Goal: Transaction & Acquisition: Purchase product/service

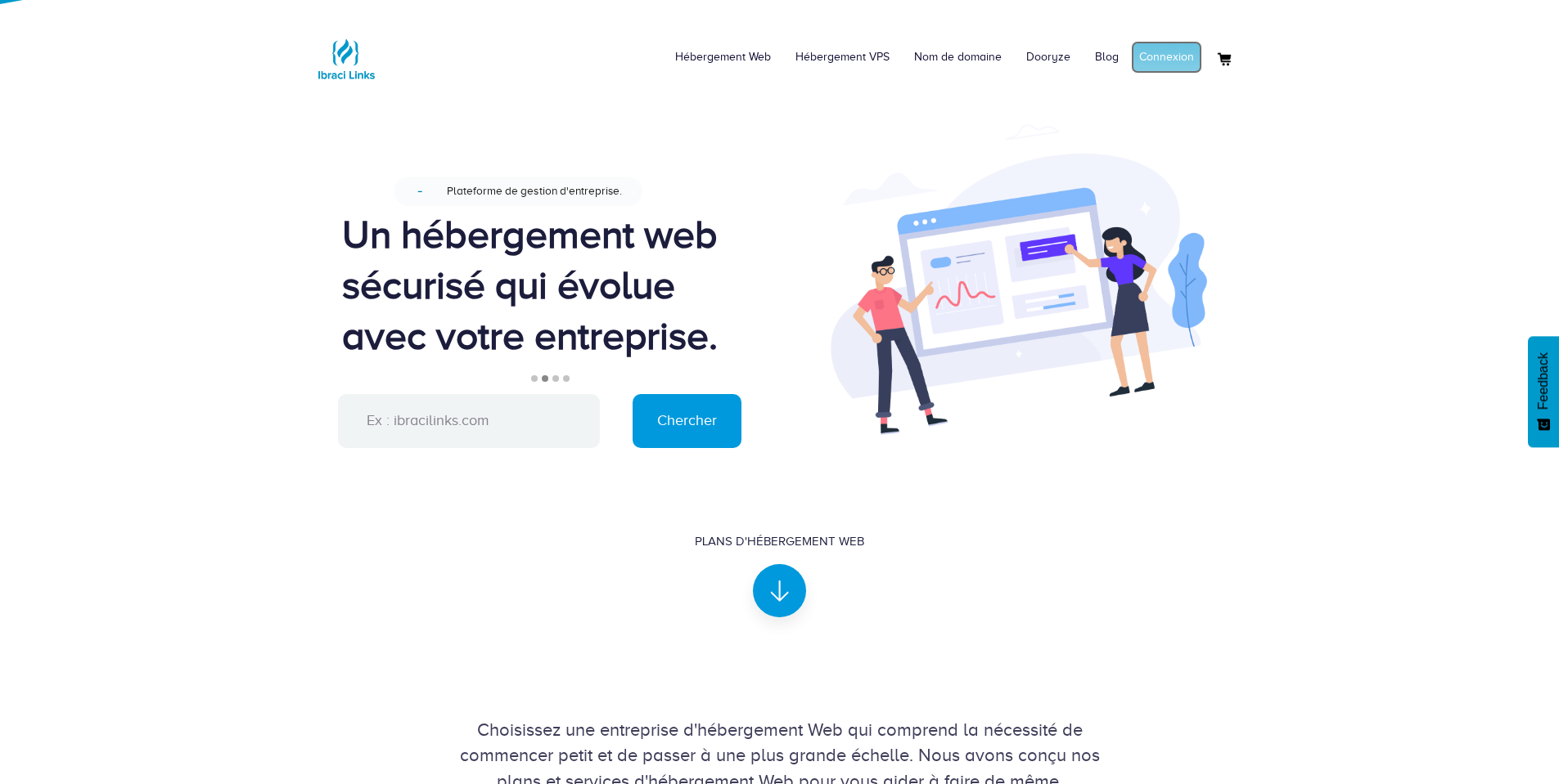
click at [1174, 54] on link "Connexion" at bounding box center [1167, 56] width 71 height 33
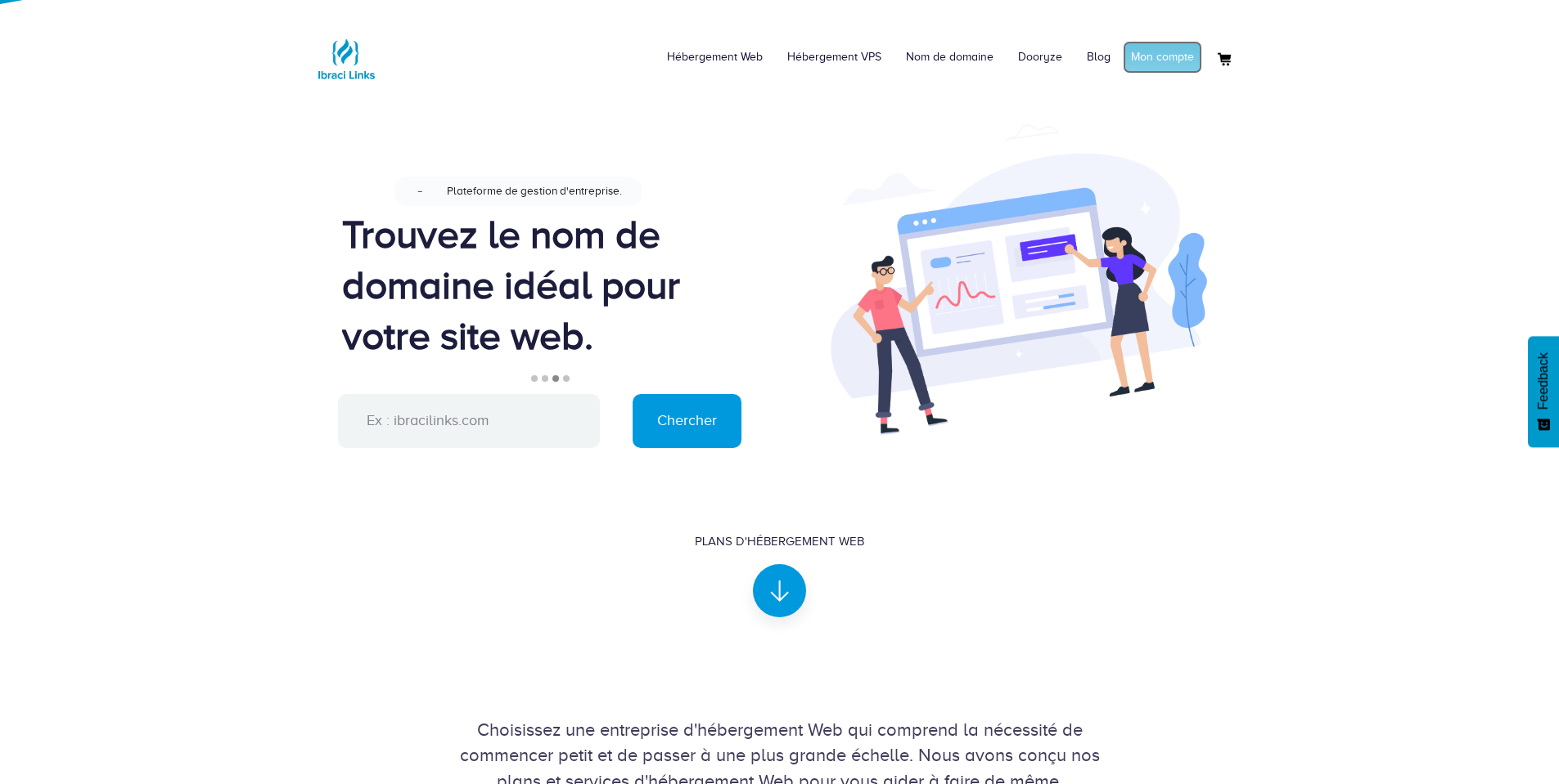
click at [1164, 45] on link "Mon compte" at bounding box center [1162, 56] width 79 height 33
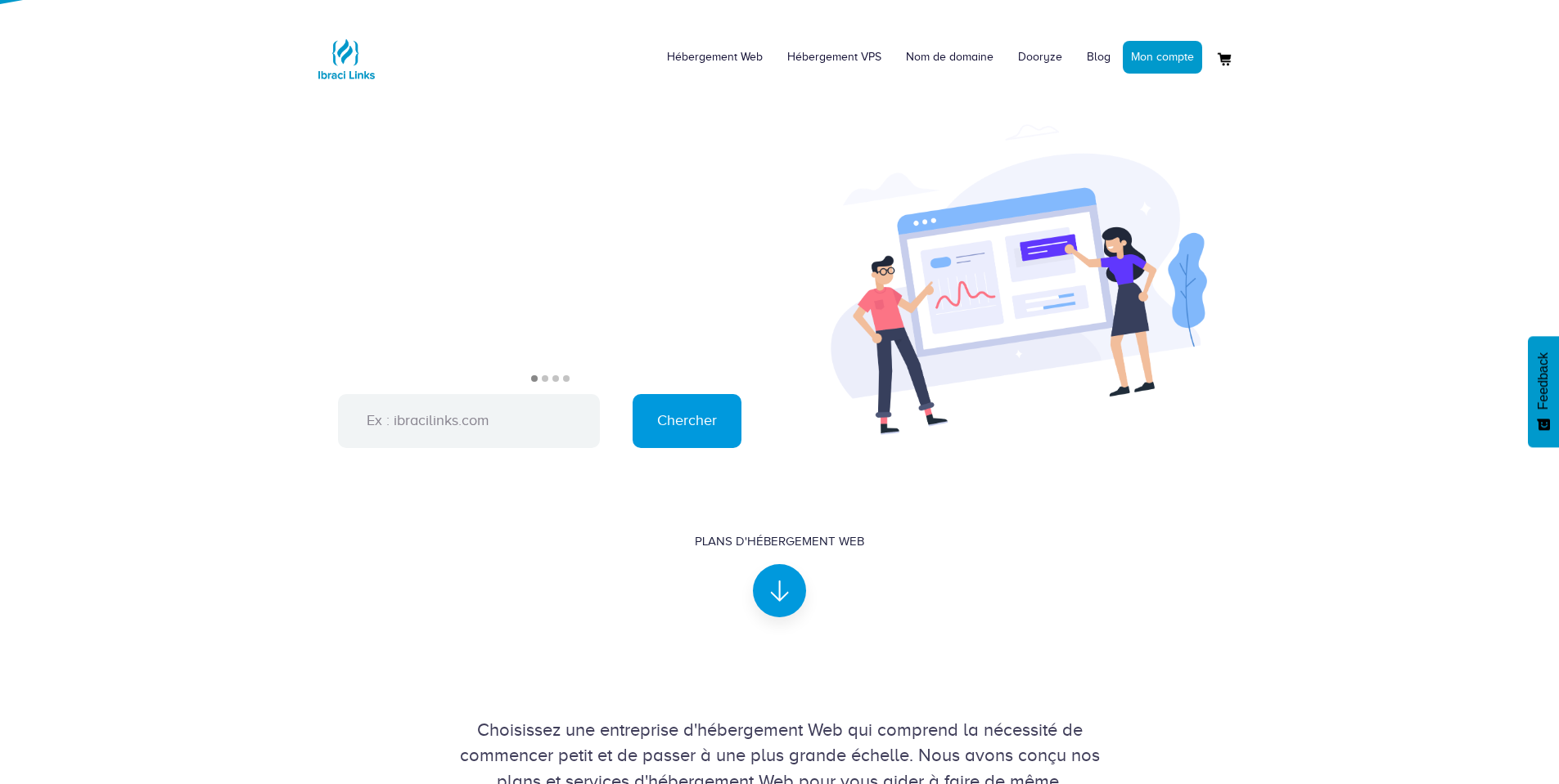
scroll to position [1178, 0]
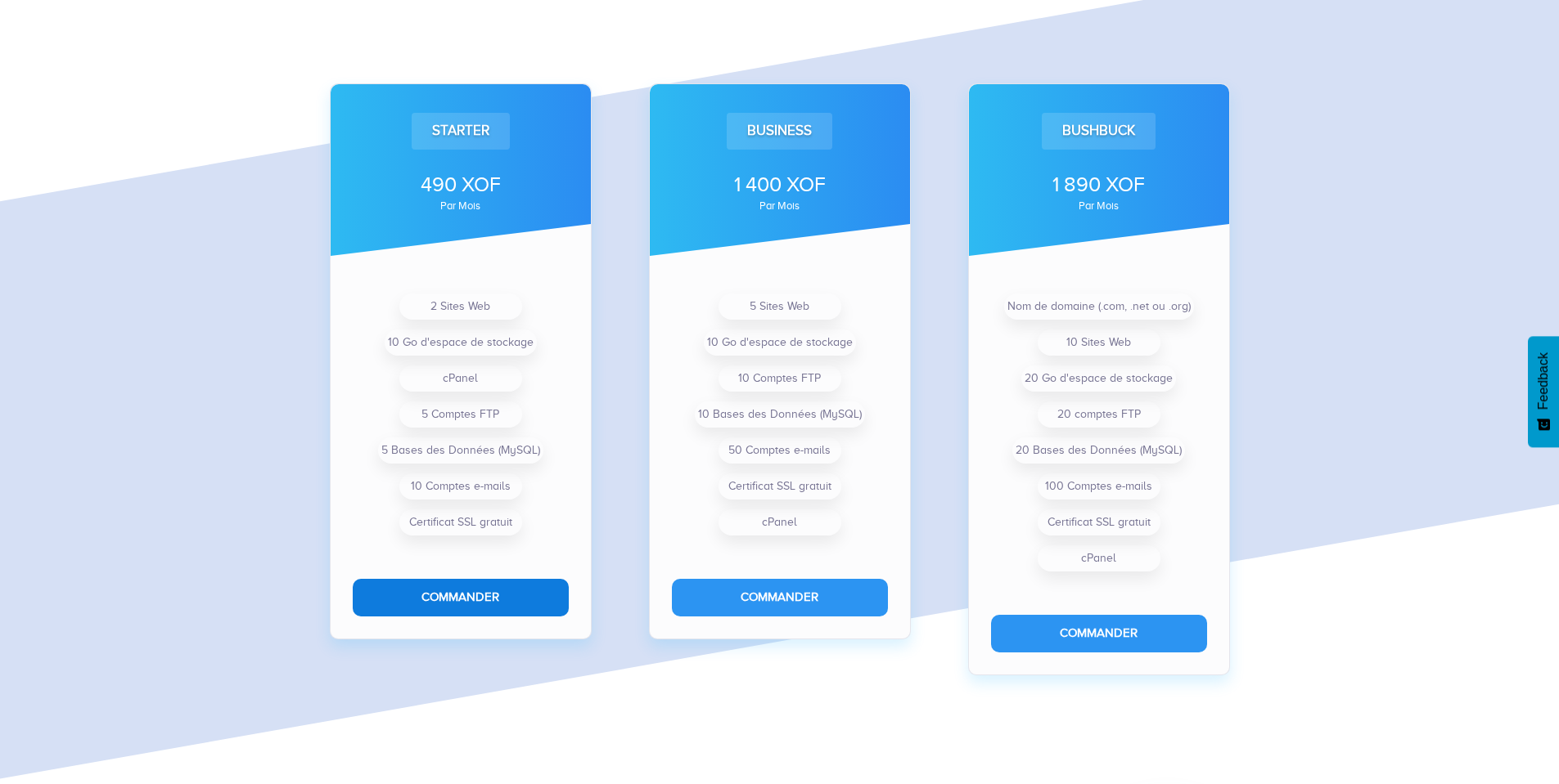
click at [501, 583] on button "Commander" at bounding box center [460, 596] width 216 height 37
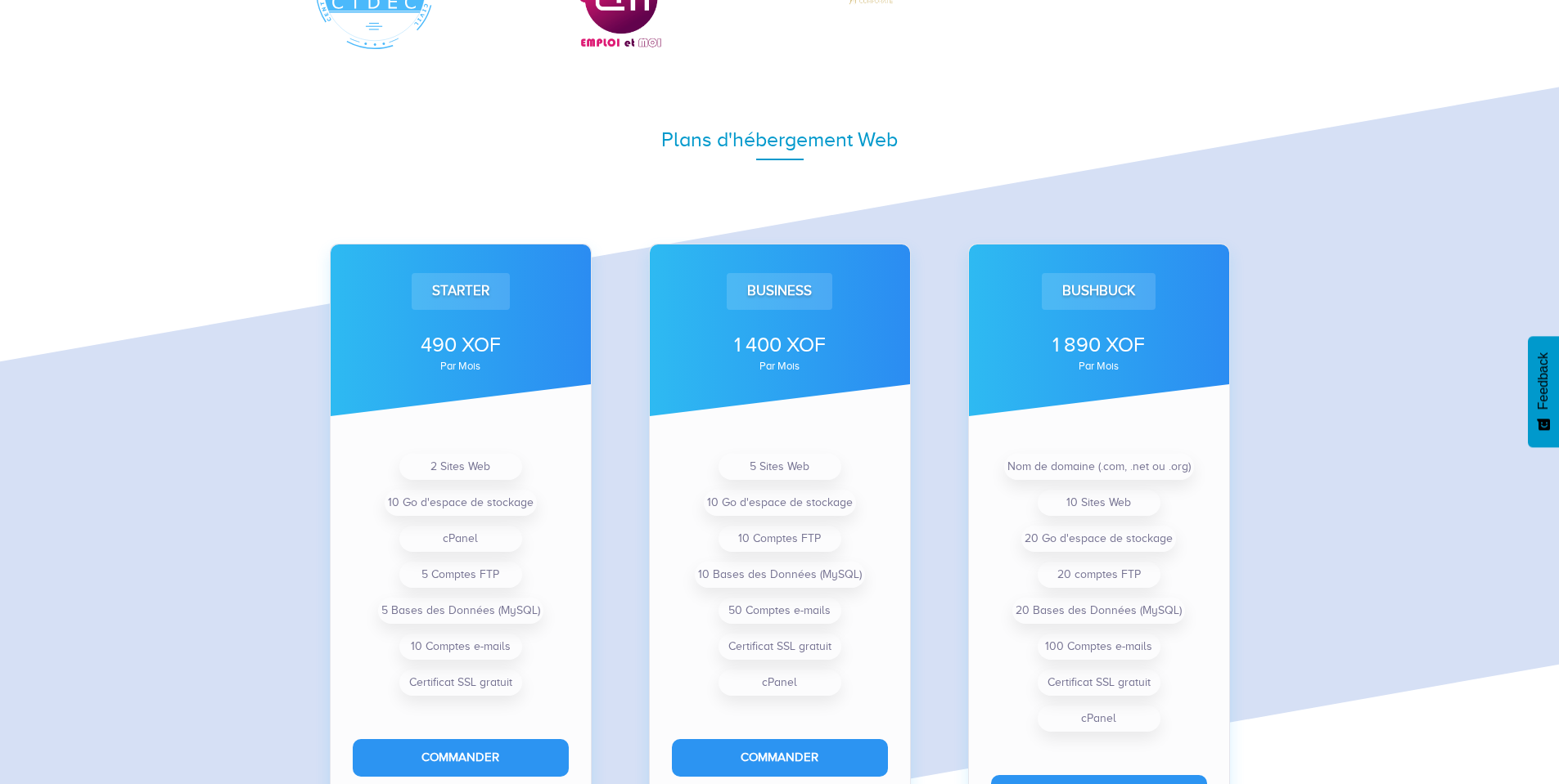
scroll to position [1127, 0]
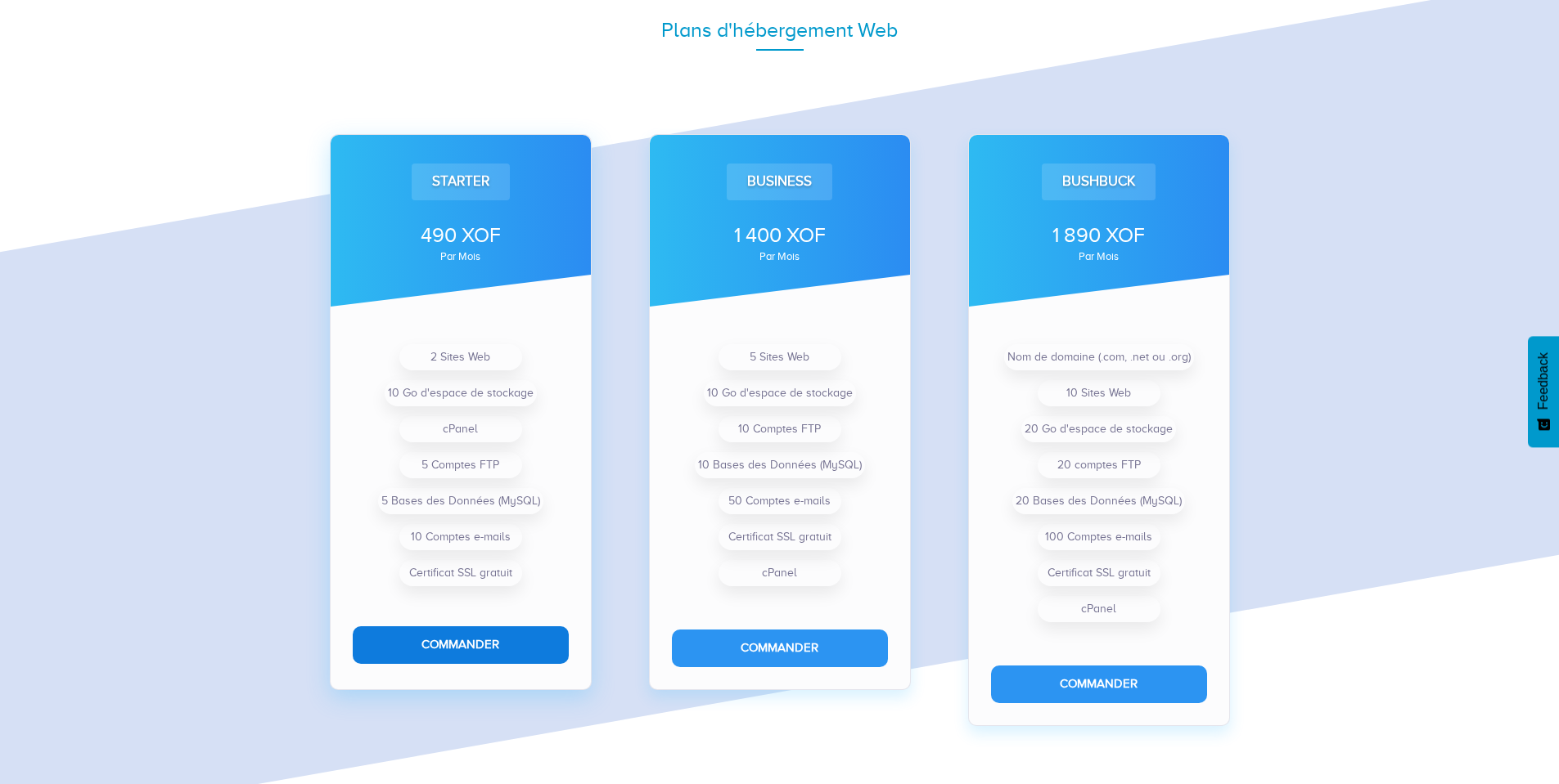
click at [500, 645] on button "Commander" at bounding box center [460, 644] width 216 height 37
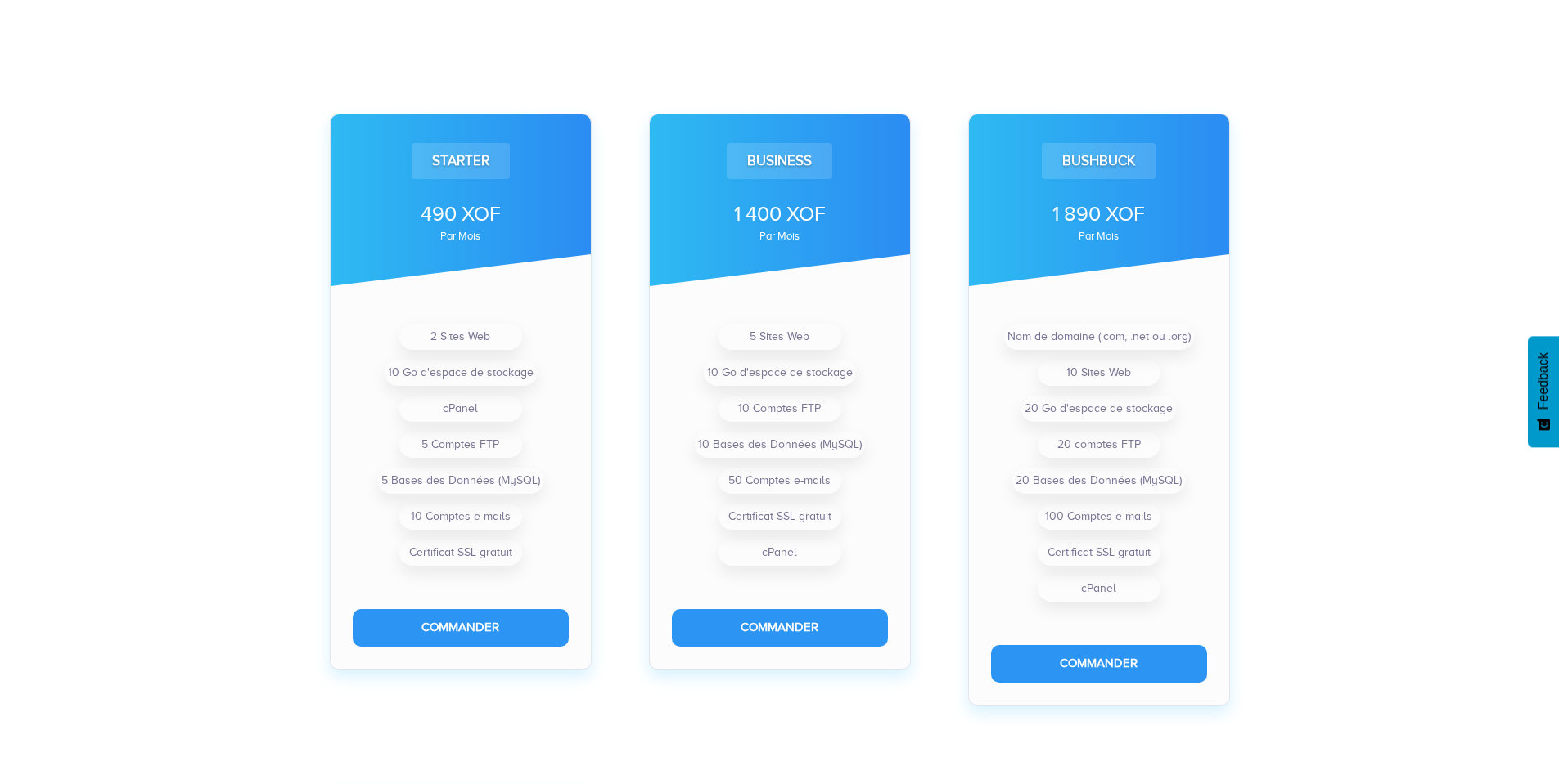
scroll to position [507, 0]
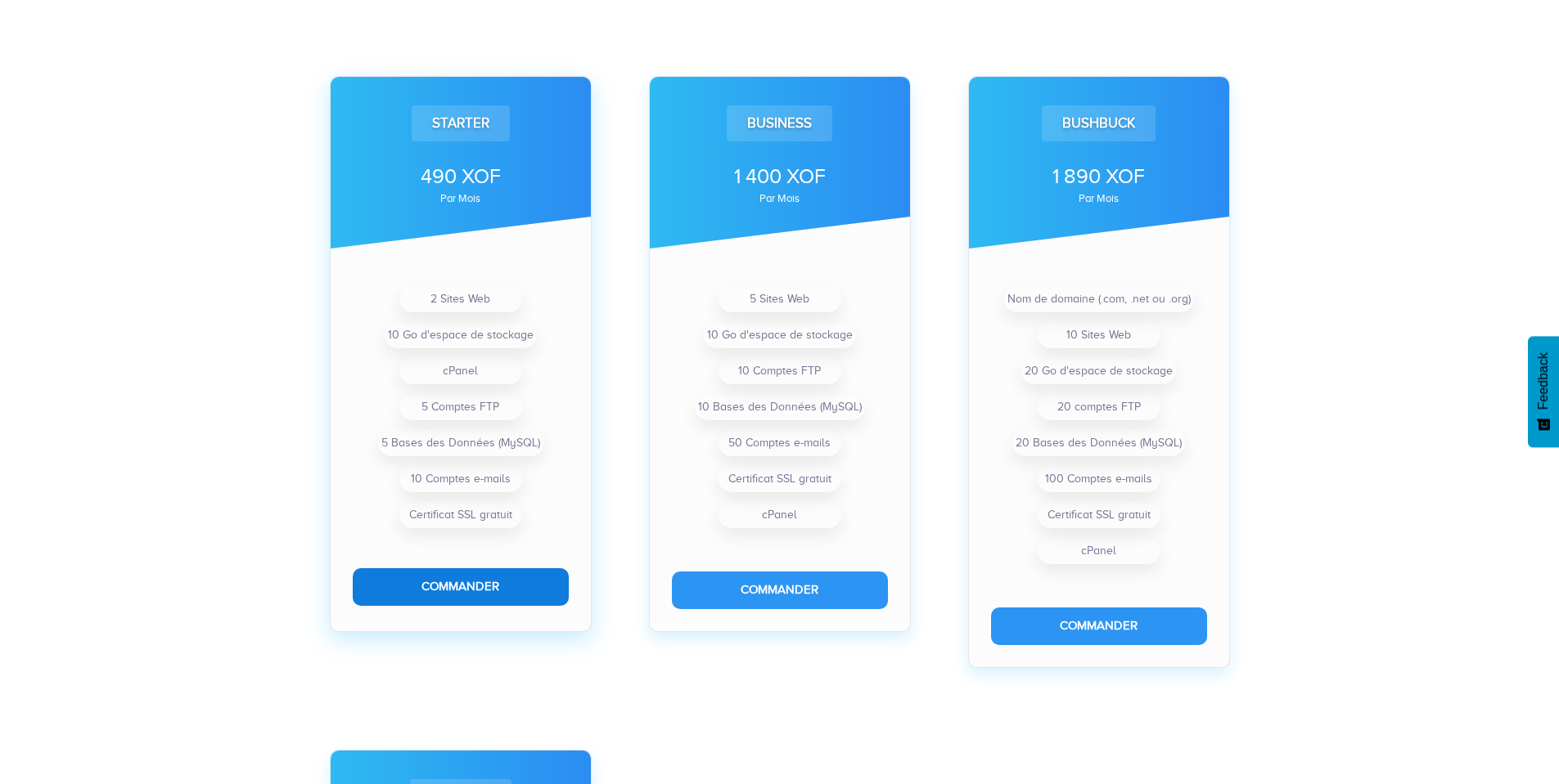
click at [467, 600] on button "Commander" at bounding box center [460, 587] width 216 height 37
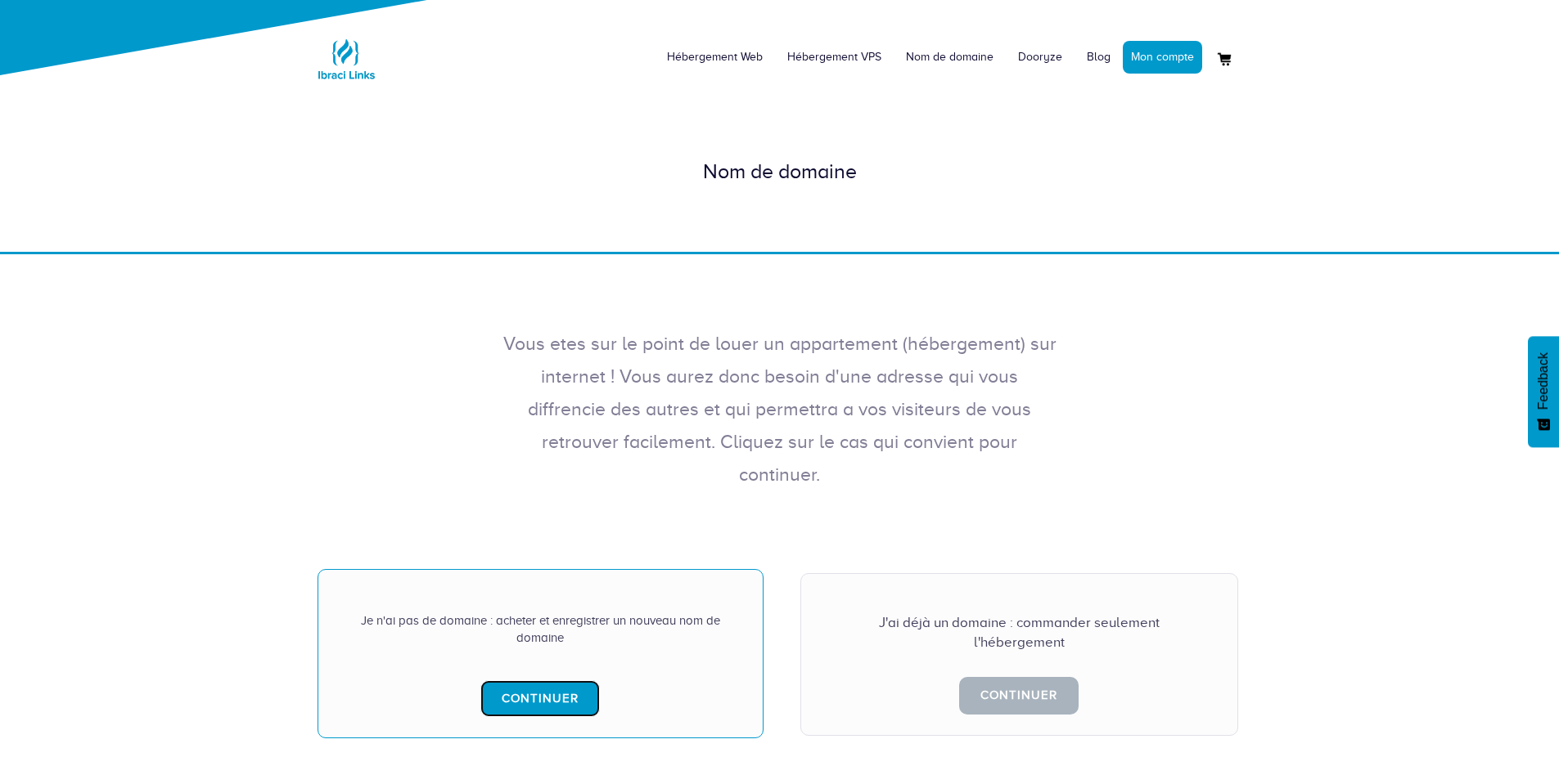
click at [532, 680] on link "Continuer" at bounding box center [539, 698] width 120 height 37
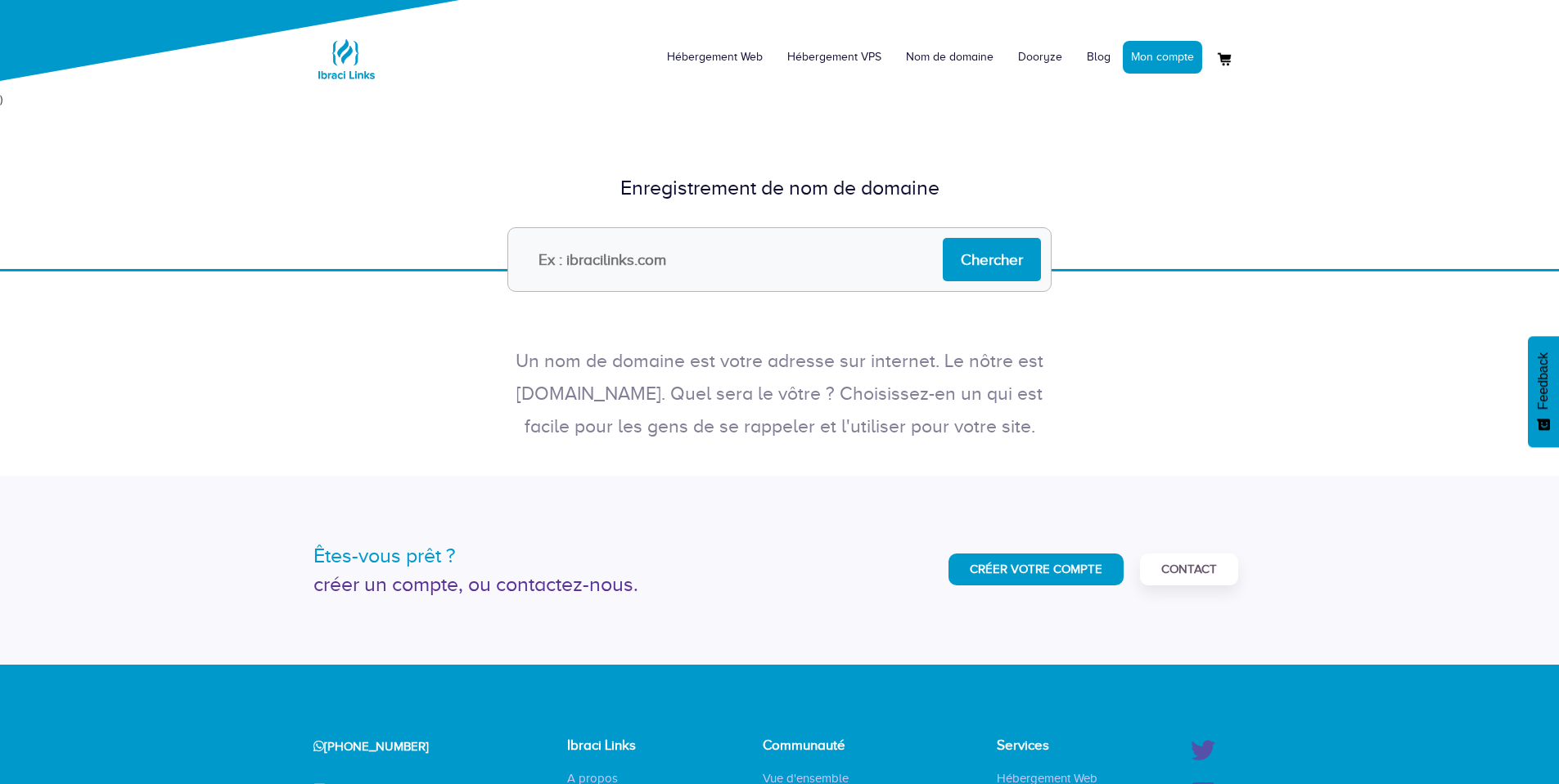
click at [639, 267] on input "text" at bounding box center [779, 259] width 544 height 64
type input "[DOMAIN_NAME]"
click at [992, 270] on input "Chercher" at bounding box center [991, 260] width 98 height 43
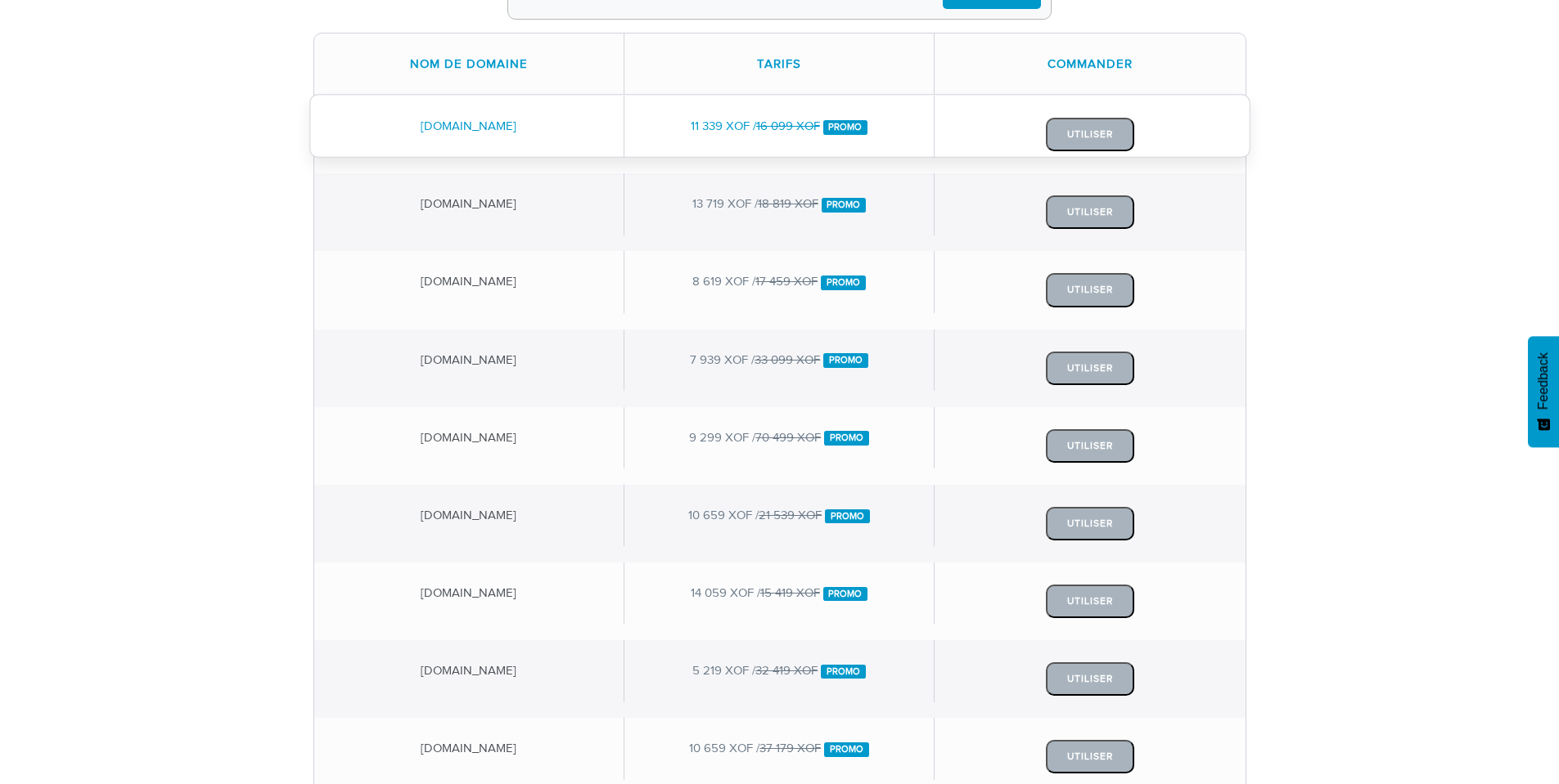
scroll to position [275, 0]
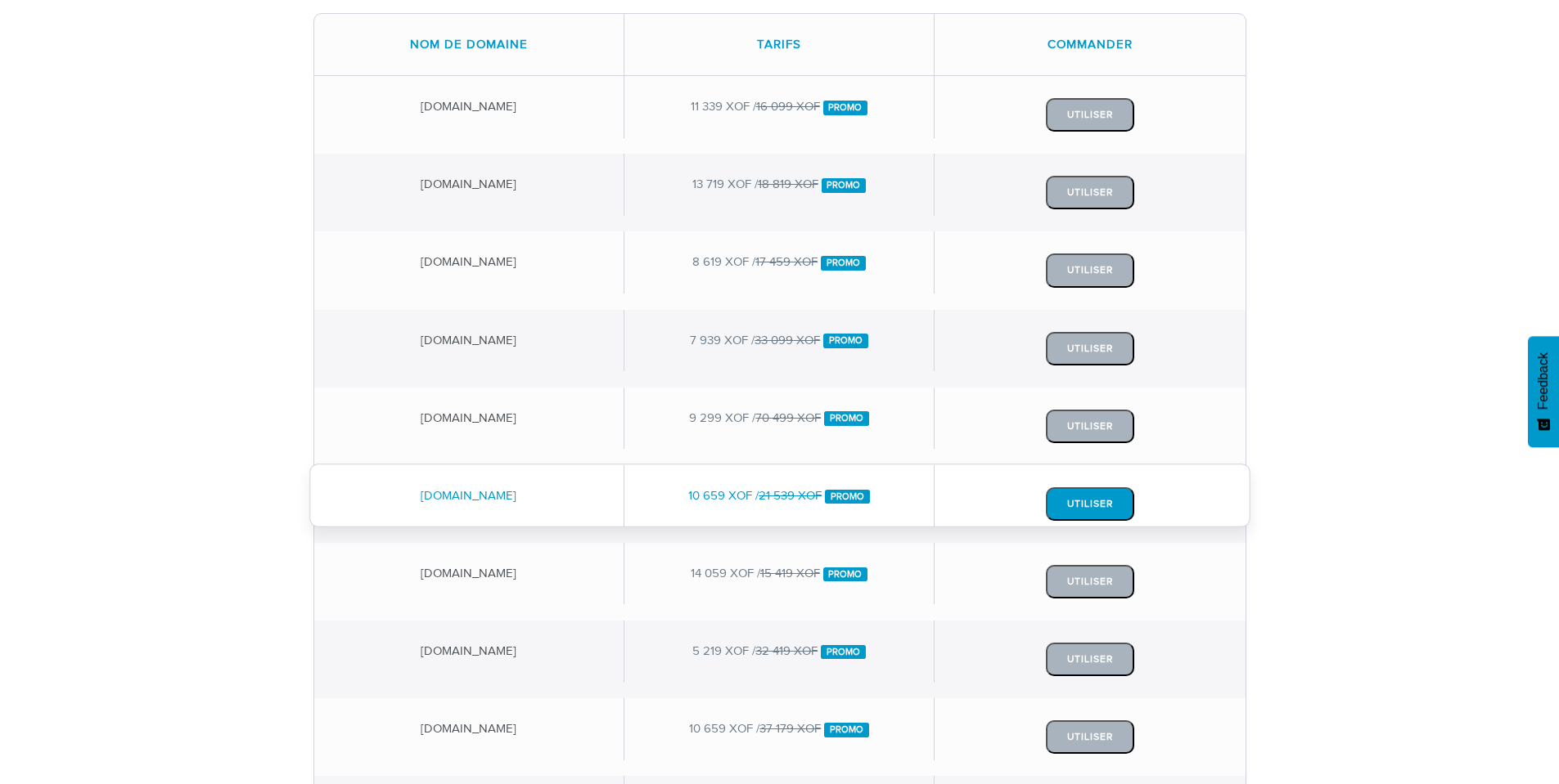
click at [1100, 498] on button "Utiliser" at bounding box center [1089, 505] width 88 height 34
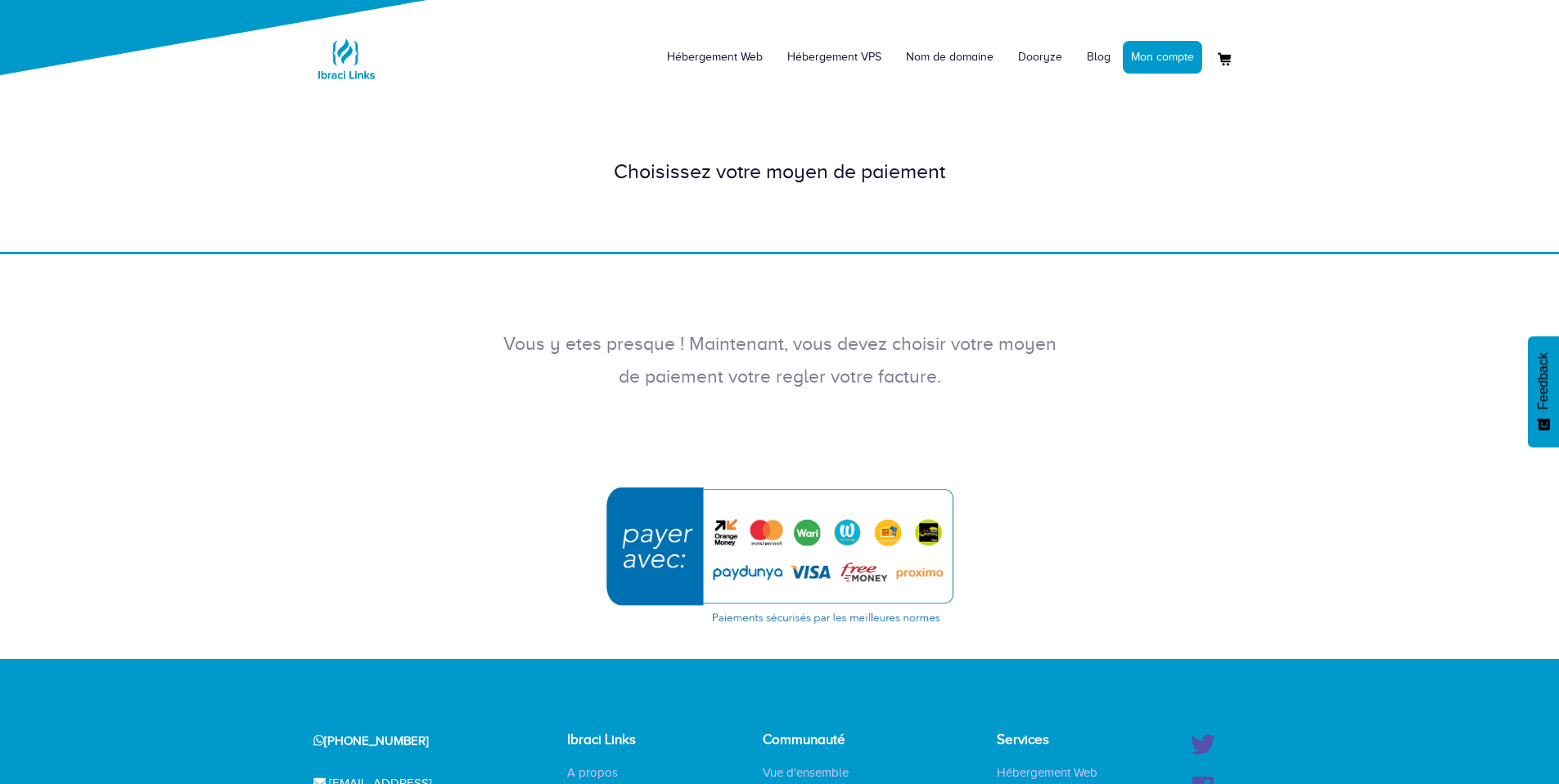
click at [861, 529] on img "submit" at bounding box center [780, 555] width 369 height 159
click at [1128, 59] on link "Mon compte" at bounding box center [1162, 56] width 79 height 33
